Goal: Task Accomplishment & Management: Manage account settings

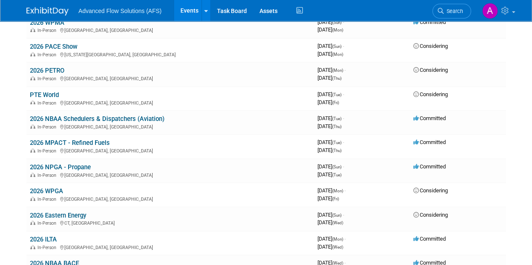
scroll to position [331, 0]
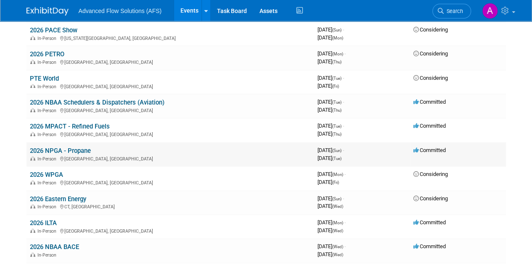
click at [75, 149] on link "2026 NPGA - Propane" at bounding box center [60, 151] width 61 height 8
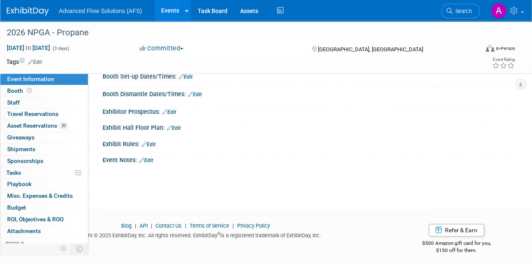
scroll to position [104, 0]
click at [146, 161] on link "Edit" at bounding box center [146, 161] width 14 height 6
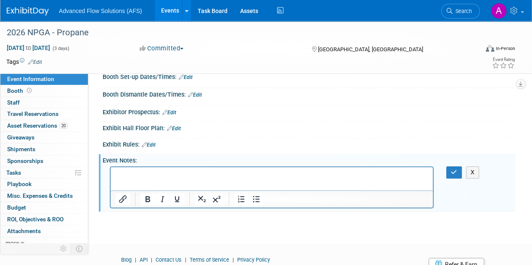
scroll to position [0, 0]
click at [146, 161] on div "Event Notes: Edit" at bounding box center [309, 159] width 412 height 11
click at [144, 178] on p "Rich Text Area. Press ALT-0 for help." at bounding box center [272, 174] width 312 height 8
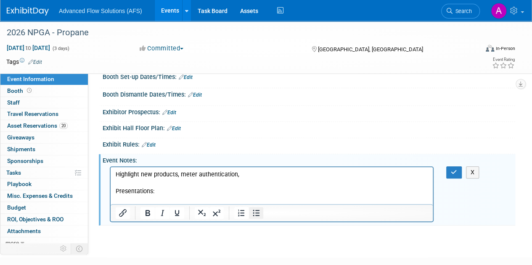
click at [259, 214] on icon "Bullet list" at bounding box center [256, 213] width 7 height 6
click at [162, 196] on li "Rich Text Area. Press ALT-0 for help." at bounding box center [279, 199] width 295 height 8
click at [235, 173] on p "Highlight new products, meter authentication," at bounding box center [272, 174] width 312 height 8
click at [245, 176] on p "Highlight new products, meter authentication," at bounding box center [272, 174] width 312 height 8
click at [156, 196] on li "Rich Text Area. Press ALT-0 for help." at bounding box center [279, 199] width 295 height 8
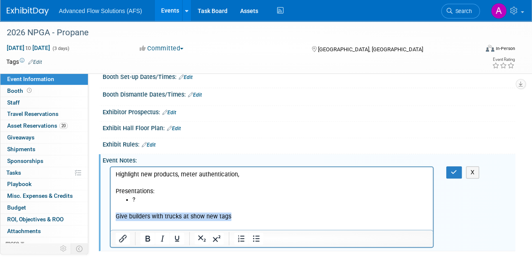
drag, startPoint x: 234, startPoint y: 217, endPoint x: 199, endPoint y: 384, distance: 170.9
click at [111, 219] on html "Highlight new products, meter authentication, Presentations: ? Give builders wi…" at bounding box center [272, 198] width 322 height 63
click at [258, 238] on icon "Bullet list" at bounding box center [256, 239] width 10 height 10
click at [256, 218] on li "Give builders with trucks at show new tags" at bounding box center [279, 216] width 295 height 8
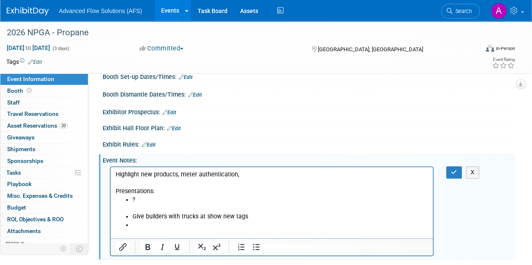
click at [253, 174] on p "Highlight new products, meter authentication," at bounding box center [272, 174] width 312 height 8
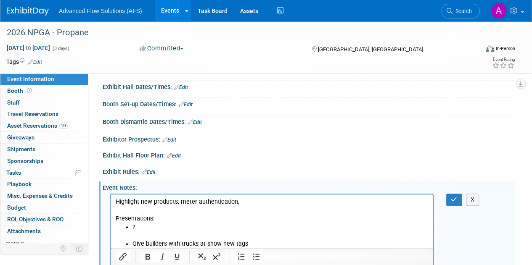
scroll to position [76, 0]
click at [445, 195] on div "X" at bounding box center [456, 200] width 33 height 12
click at [458, 200] on button "button" at bounding box center [454, 200] width 16 height 12
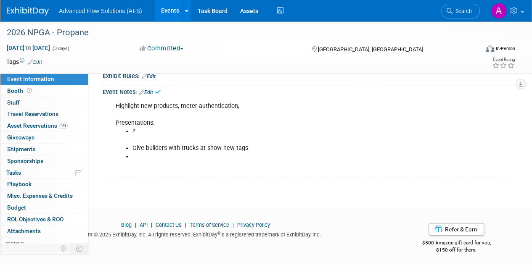
scroll to position [173, 0]
